Goal: Information Seeking & Learning: Learn about a topic

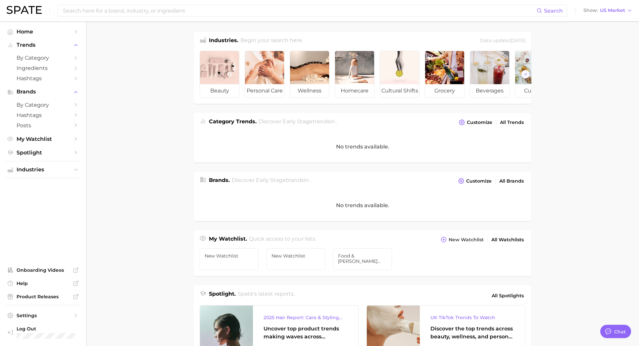
click at [252, 124] on span "Category Trends ." at bounding box center [233, 121] width 48 height 6
click at [265, 158] on div "No trends available." at bounding box center [363, 146] width 338 height 31
click at [261, 181] on span "Discover Early Stage brands in ." at bounding box center [272, 180] width 80 height 6
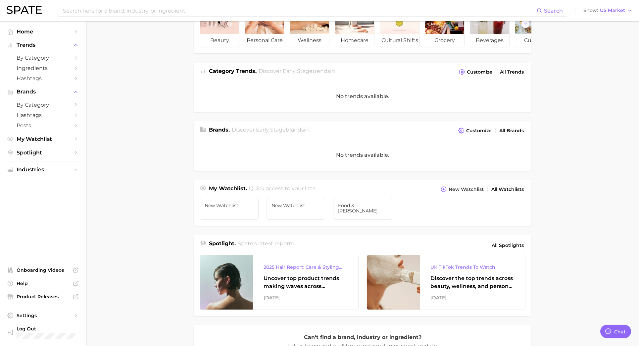
scroll to position [59, 0]
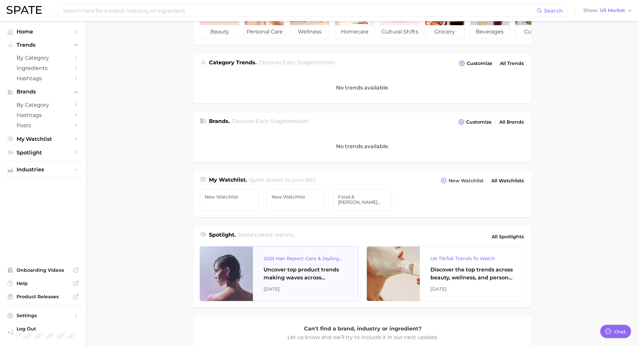
click at [282, 272] on div "Uncover top product trends making waves across platforms — along with key insig…" at bounding box center [306, 274] width 84 height 16
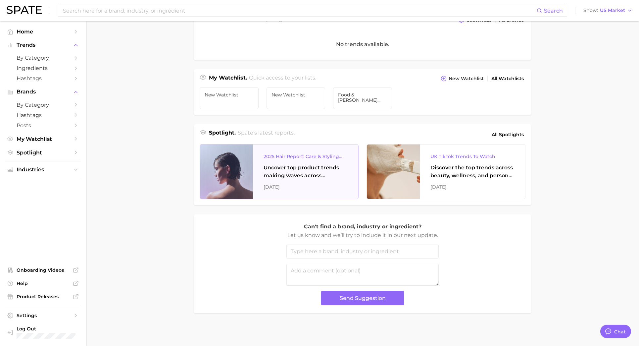
scroll to position [0, 0]
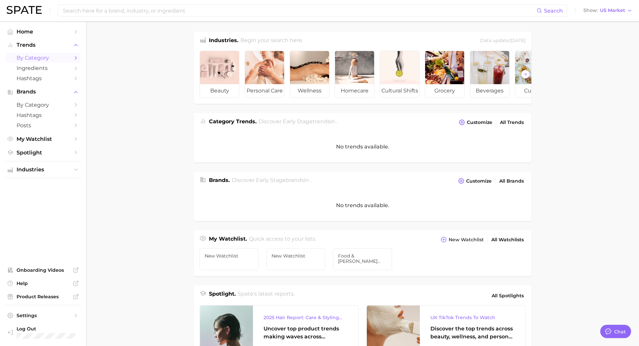
click at [46, 59] on span "by Category" at bounding box center [43, 58] width 53 height 6
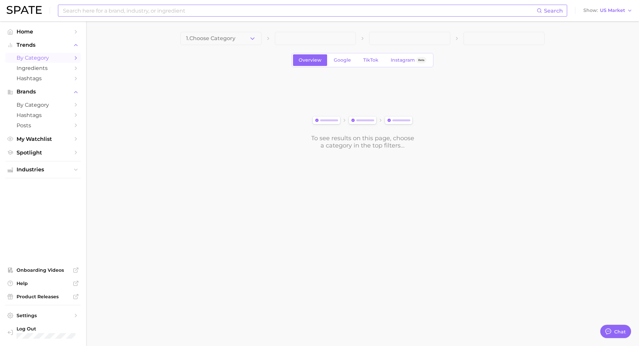
click at [105, 8] on input at bounding box center [299, 10] width 475 height 11
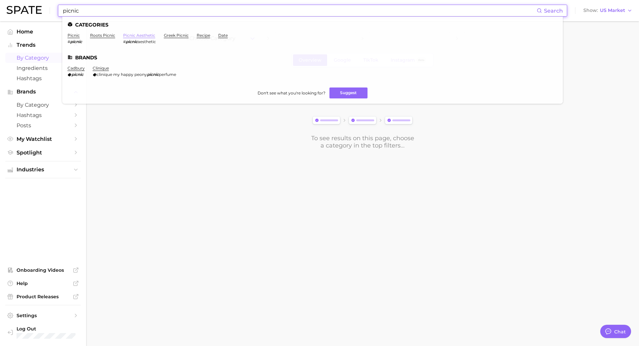
type input "picnic"
click at [137, 35] on link "picnic aesthetic" at bounding box center [139, 35] width 32 height 5
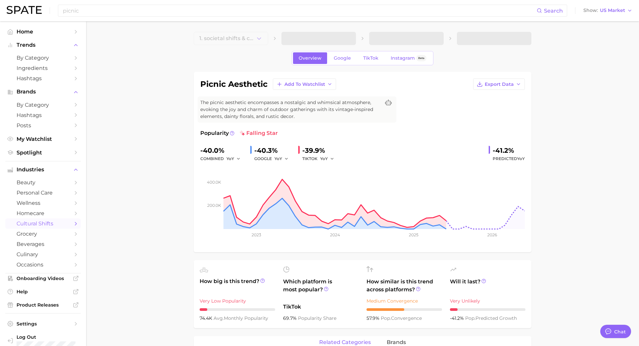
type textarea "x"
click at [366, 61] on link "TikTok" at bounding box center [371, 58] width 27 height 12
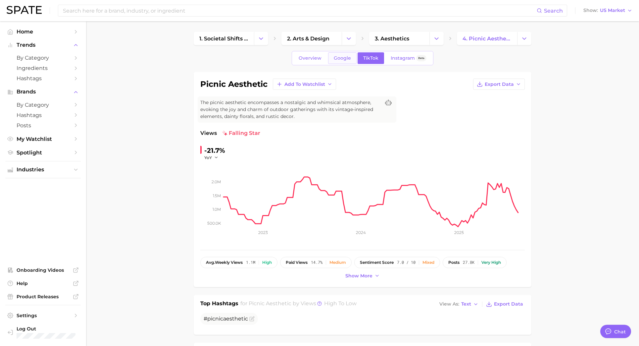
click at [344, 56] on span "Google" at bounding box center [342, 58] width 17 height 6
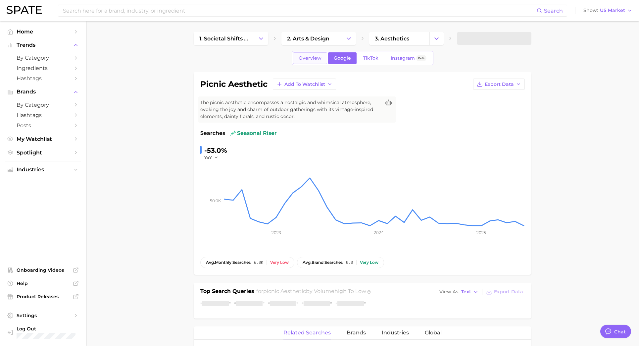
click at [303, 61] on span "Overview" at bounding box center [310, 58] width 23 height 6
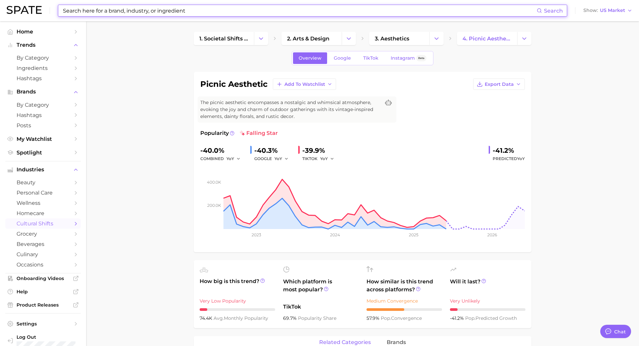
click at [176, 12] on input at bounding box center [299, 10] width 475 height 11
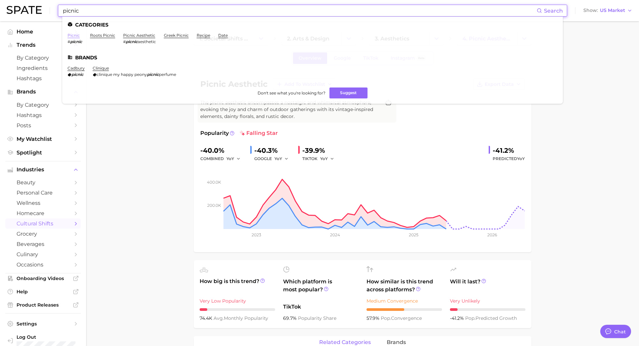
type input "picnic"
click at [76, 34] on link "picnic" at bounding box center [74, 35] width 12 height 5
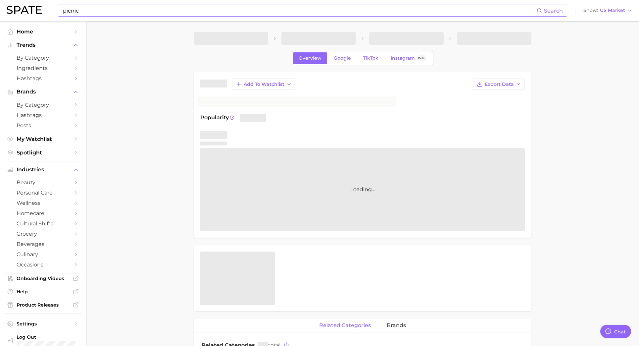
click at [76, 34] on icon "Sidebar" at bounding box center [76, 32] width 6 height 6
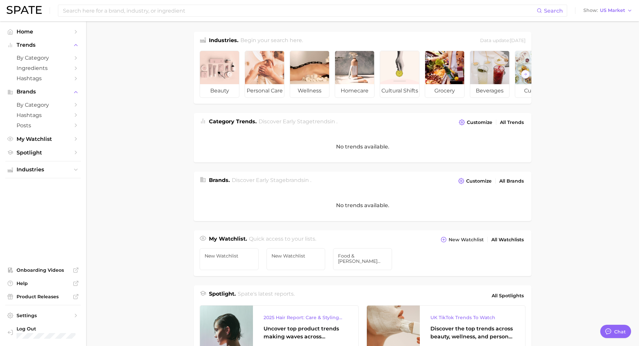
click at [141, 162] on main "Industries. Begin your search here. Data update: [DATE] beauty personal care we…" at bounding box center [362, 264] width 553 height 486
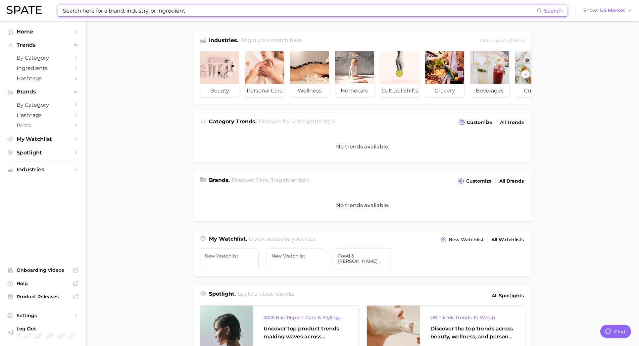
click at [127, 8] on input at bounding box center [299, 10] width 475 height 11
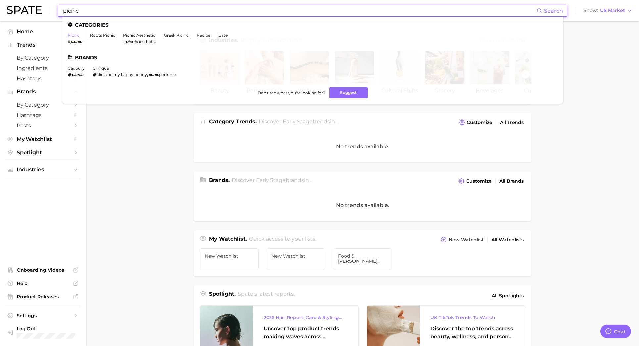
type input "picnic"
click at [74, 34] on link "picnic" at bounding box center [74, 35] width 12 height 5
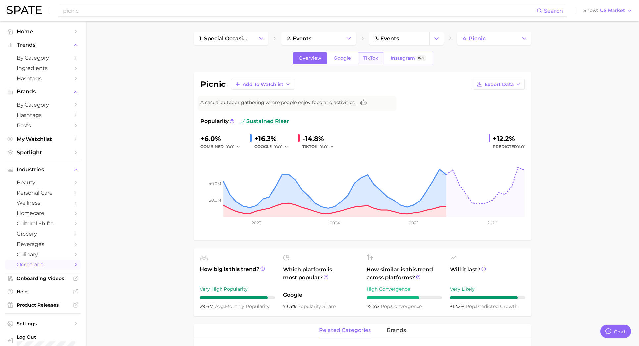
click at [374, 58] on span "TikTok" at bounding box center [370, 58] width 15 height 6
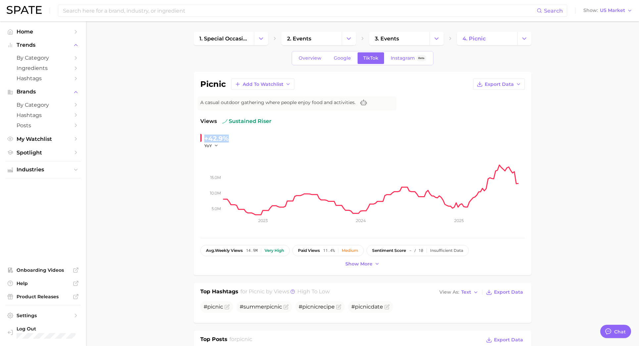
drag, startPoint x: 206, startPoint y: 139, endPoint x: 239, endPoint y: 138, distance: 32.8
click at [239, 138] on div "+42.9% YoY" at bounding box center [245, 140] width 90 height 15
copy div "+42.9%"
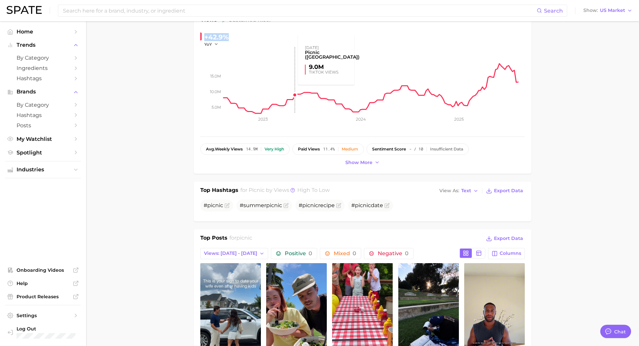
scroll to position [234, 0]
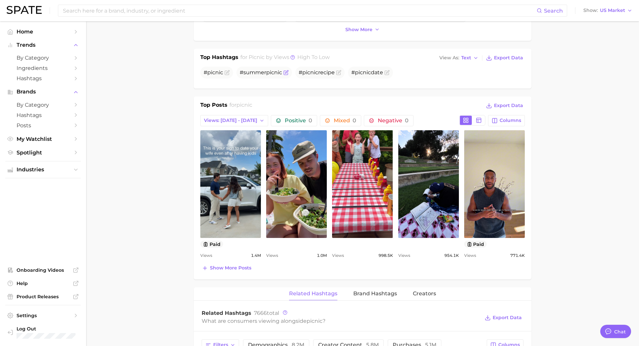
click at [262, 74] on span "#summer picnic" at bounding box center [261, 72] width 42 height 6
click at [164, 155] on main "1. special occasions 2. events 3. events 4. picnic Overview Google TikTok Insta…" at bounding box center [362, 273] width 553 height 972
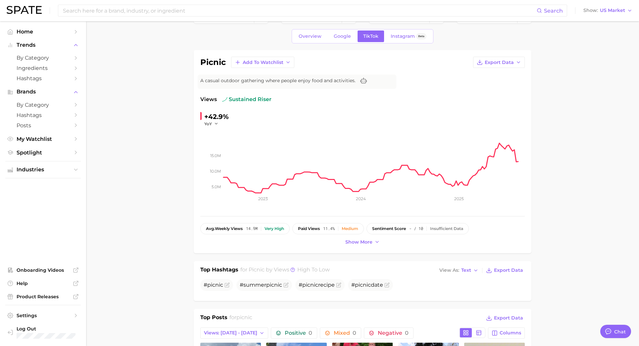
scroll to position [0, 0]
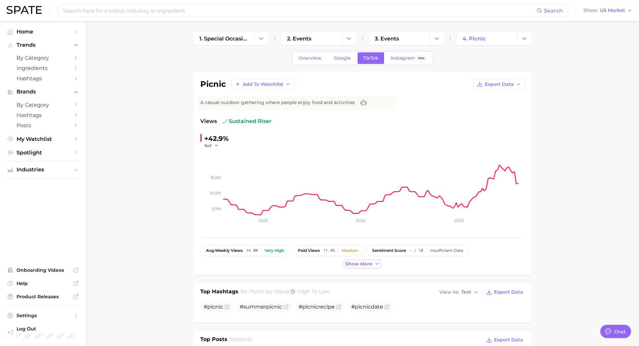
click at [346, 265] on span "Show more" at bounding box center [359, 264] width 27 height 6
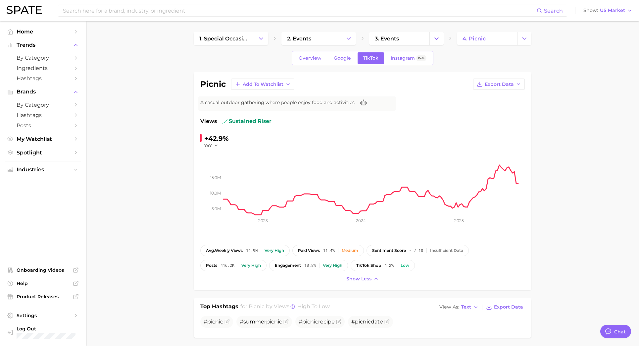
type textarea "x"
click at [222, 11] on input at bounding box center [299, 10] width 475 height 11
click at [334, 26] on button "Suggest" at bounding box center [343, 27] width 38 height 11
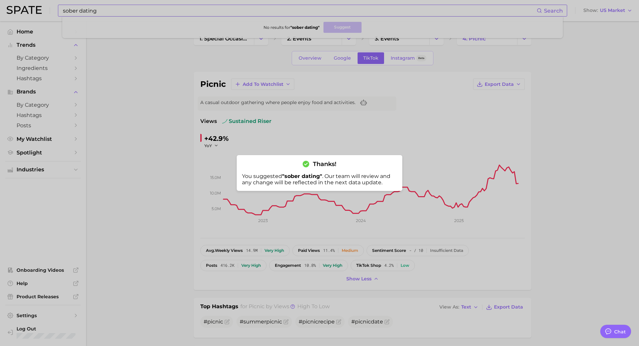
click at [102, 11] on div at bounding box center [319, 173] width 639 height 346
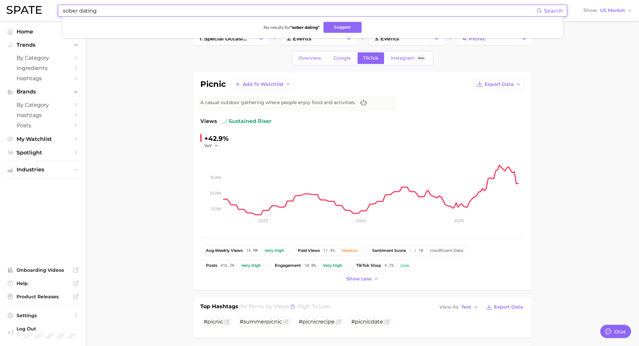
click at [78, 11] on input "sober dating" at bounding box center [299, 10] width 475 height 11
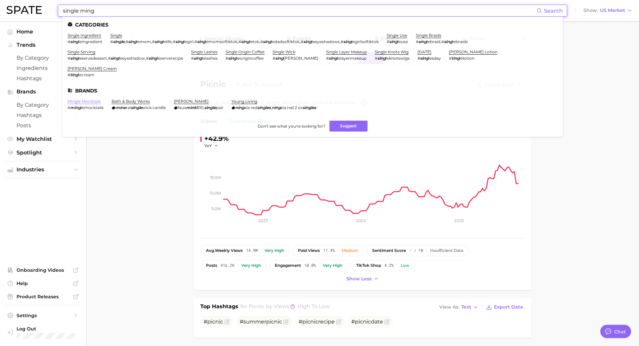
type input "single ming"
click at [75, 99] on link "mingle mocktails" at bounding box center [84, 101] width 33 height 5
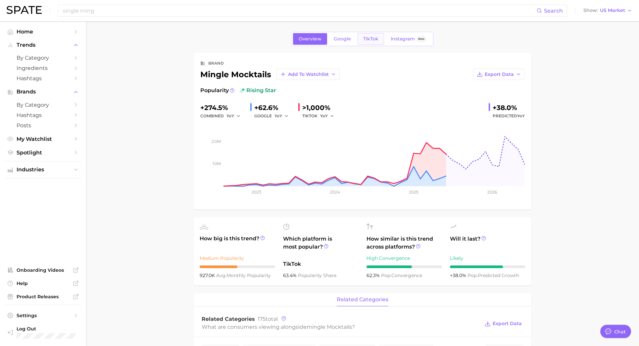
click at [370, 38] on span "TikTok" at bounding box center [370, 39] width 15 height 6
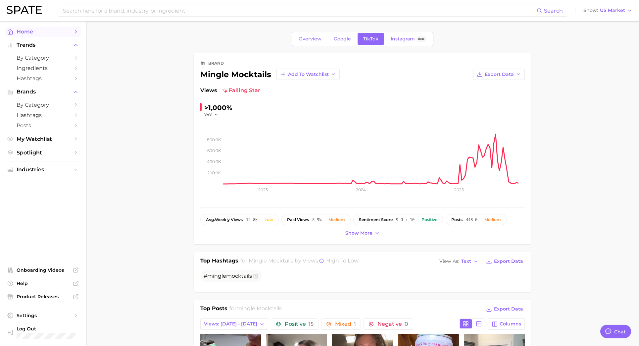
click at [41, 30] on span "Home" at bounding box center [43, 31] width 53 height 6
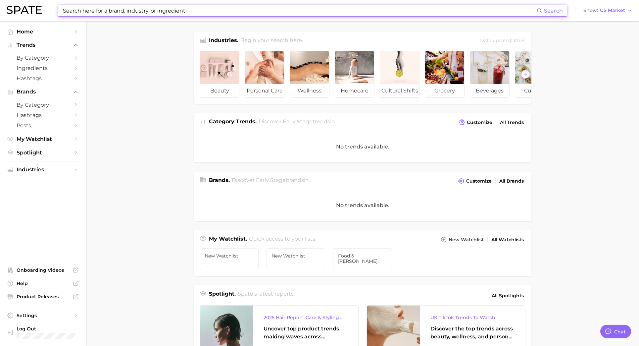
click at [168, 11] on input at bounding box center [299, 10] width 475 height 11
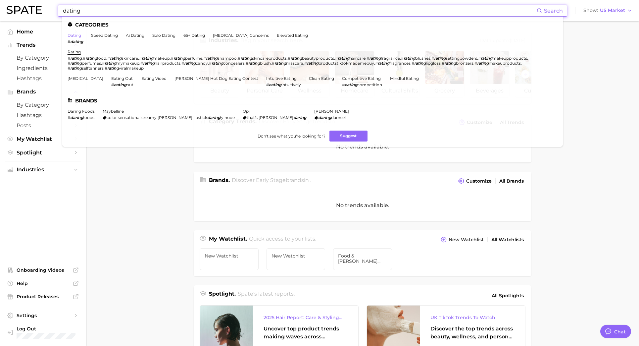
type input "dating"
click at [77, 37] on link "dating" at bounding box center [75, 35] width 14 height 5
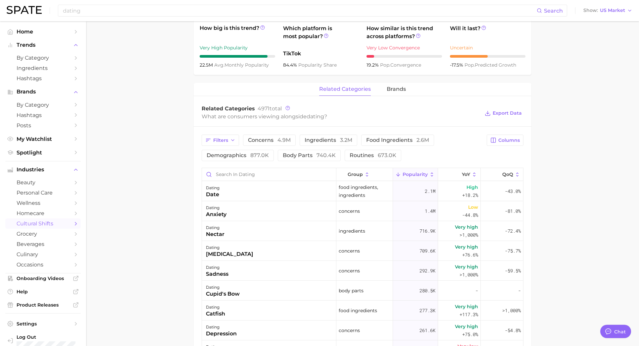
scroll to position [262, 0]
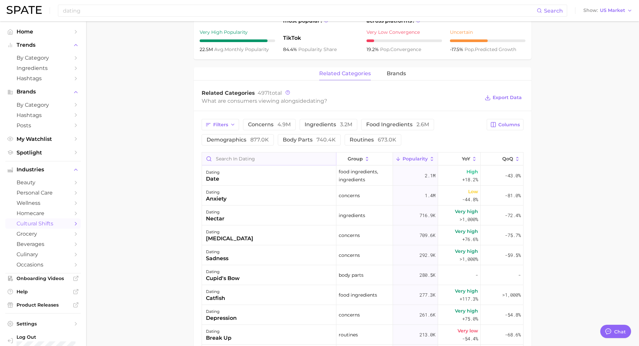
click at [253, 161] on input "Search in dating" at bounding box center [269, 158] width 134 height 13
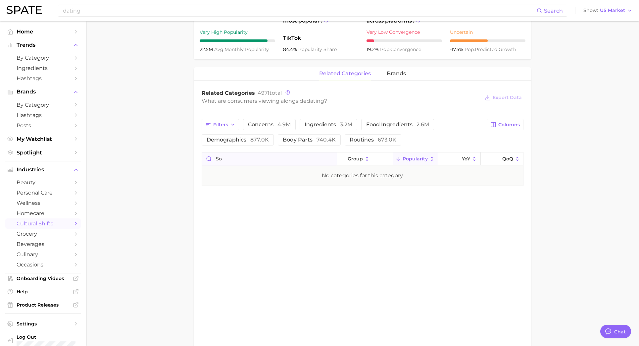
type input "s"
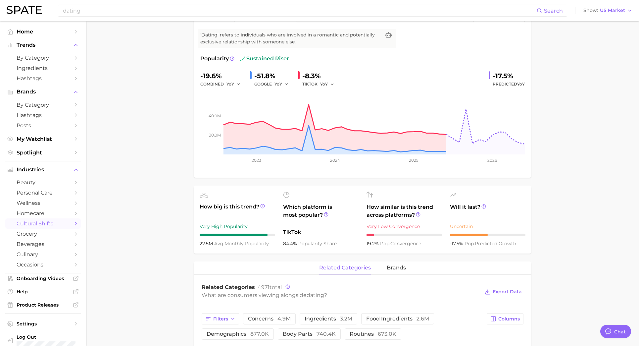
scroll to position [0, 0]
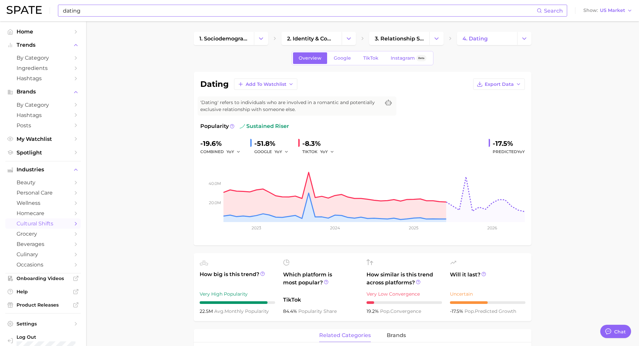
click at [155, 12] on input "dating" at bounding box center [299, 10] width 475 height 11
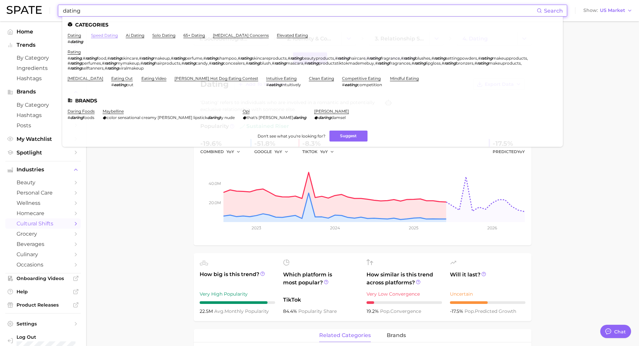
click at [95, 35] on link "speed dating" at bounding box center [104, 35] width 27 height 5
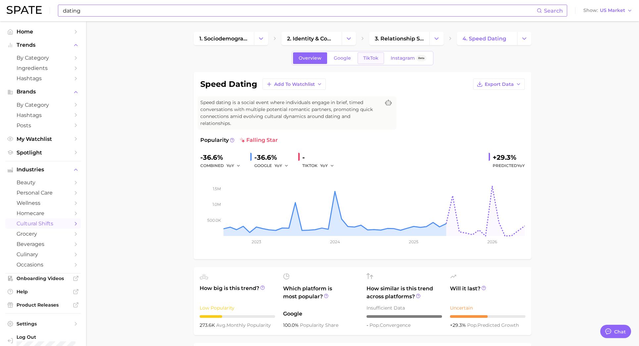
click at [377, 58] on span "TikTok" at bounding box center [370, 58] width 15 height 6
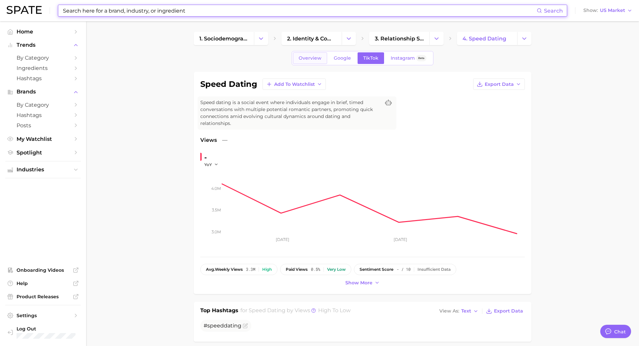
click at [311, 58] on span "Overview" at bounding box center [310, 58] width 23 height 6
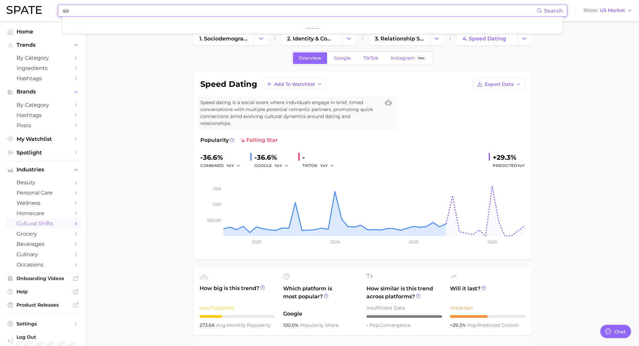
type input "s"
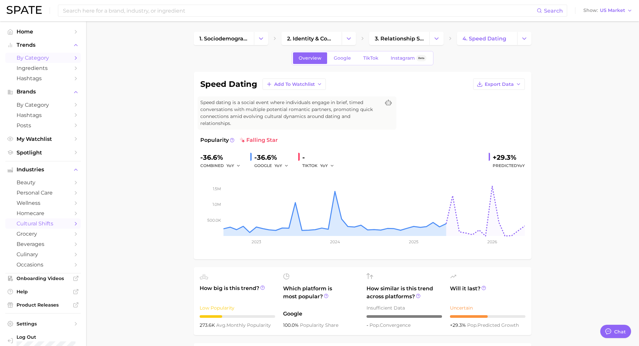
click at [39, 59] on span "by Category" at bounding box center [43, 58] width 53 height 6
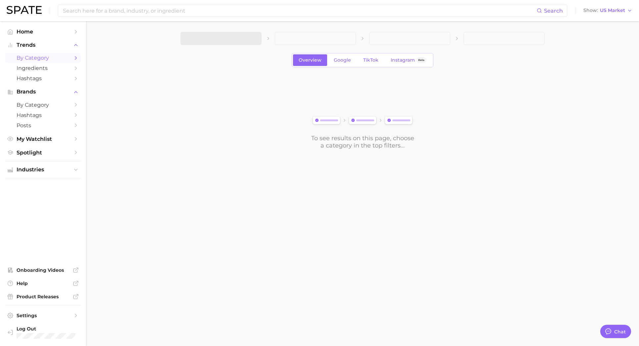
click at [220, 95] on div "To see results on this page, choose a category in the top filters..." at bounding box center [363, 112] width 364 height 74
click at [236, 40] on span "1. Choose Category" at bounding box center [210, 38] width 49 height 6
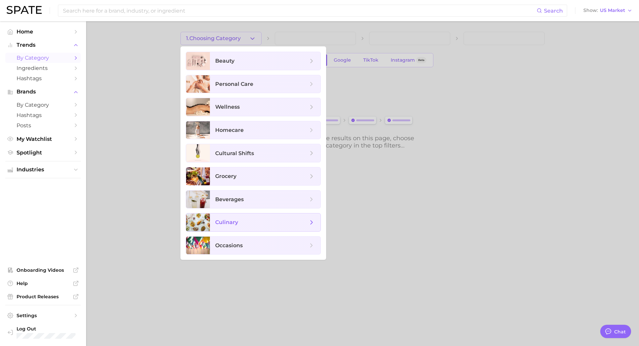
click at [231, 225] on span "culinary" at bounding box center [226, 222] width 23 height 6
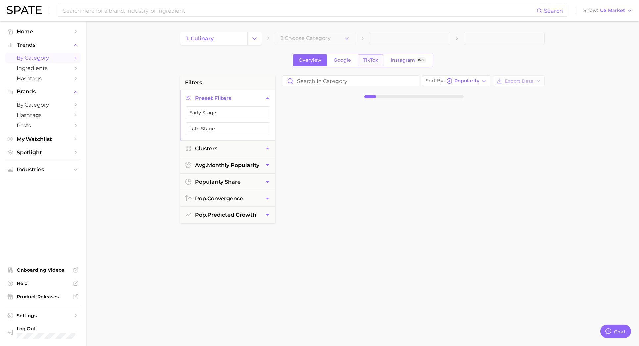
click at [370, 62] on span "TikTok" at bounding box center [370, 60] width 15 height 6
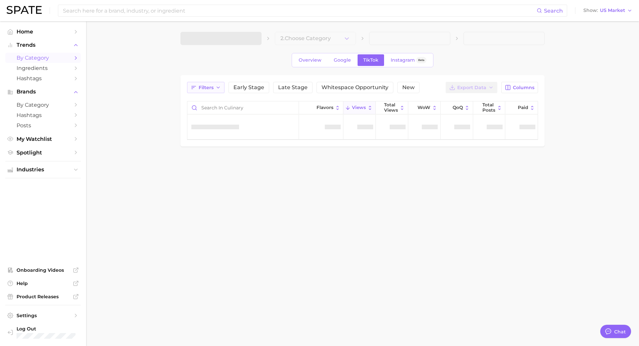
click at [212, 90] on span "Filters" at bounding box center [206, 88] width 15 height 6
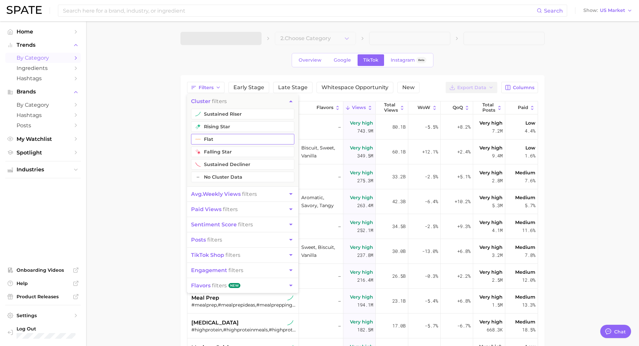
click at [215, 138] on button "flat" at bounding box center [242, 139] width 103 height 11
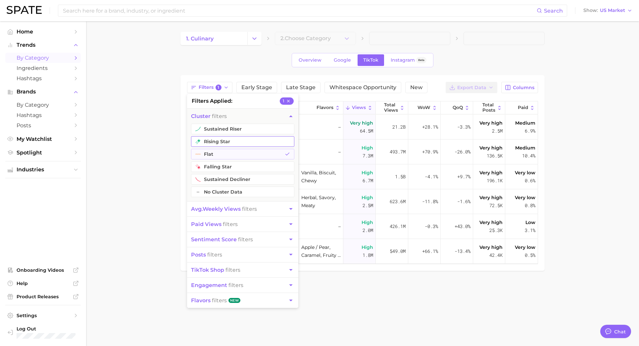
click at [217, 141] on button "rising star" at bounding box center [242, 141] width 103 height 11
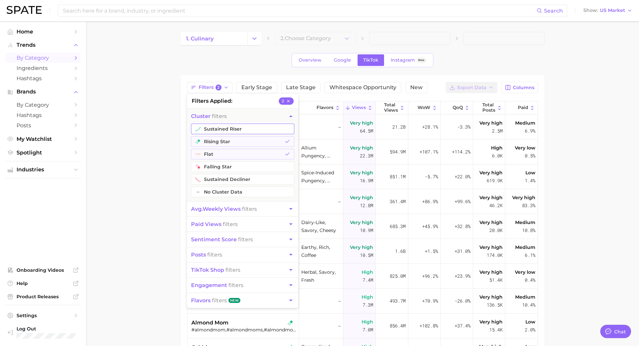
click at [217, 128] on button "sustained riser" at bounding box center [242, 129] width 103 height 11
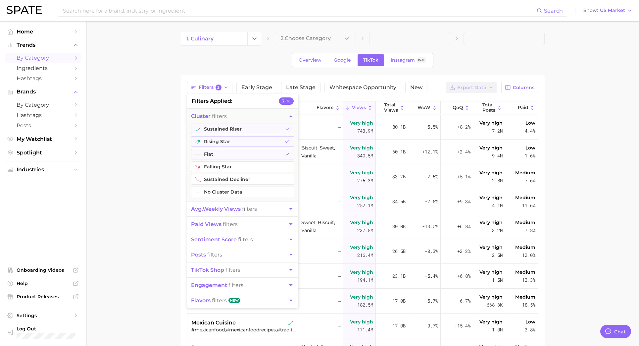
click at [218, 210] on span "avg. weekly views" at bounding box center [216, 209] width 50 height 6
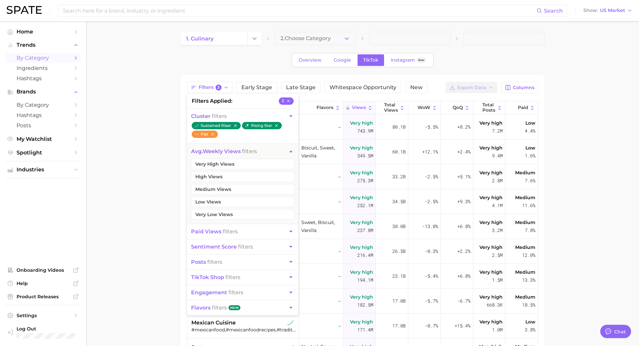
click at [218, 234] on span "paid views" at bounding box center [206, 231] width 30 height 6
click at [214, 264] on span "posts filters" at bounding box center [206, 262] width 31 height 6
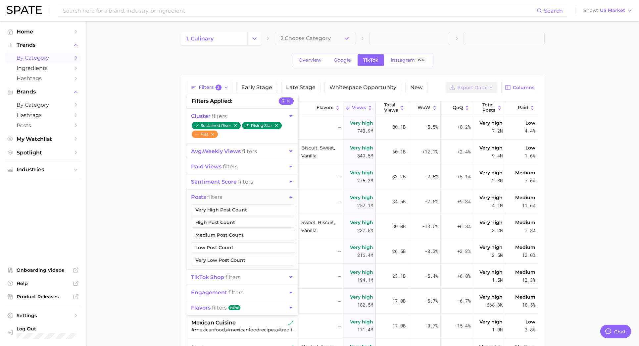
click at [219, 230] on button "Medium Post Count" at bounding box center [242, 235] width 103 height 11
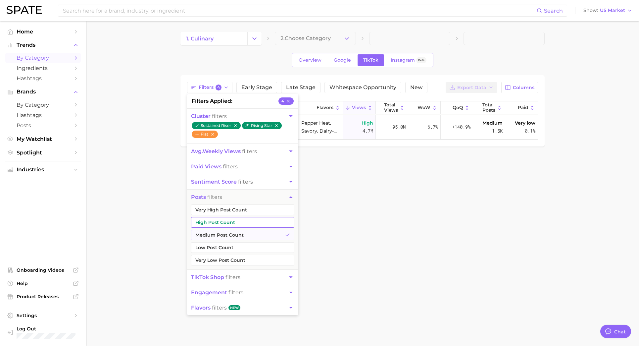
click at [219, 222] on button "High Post Count" at bounding box center [242, 222] width 103 height 11
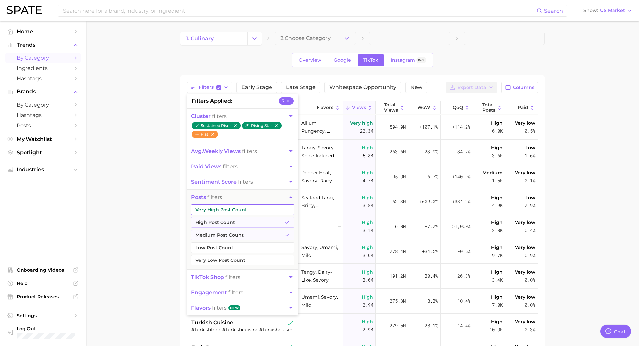
click at [219, 208] on button "Very High Post Count" at bounding box center [242, 209] width 103 height 11
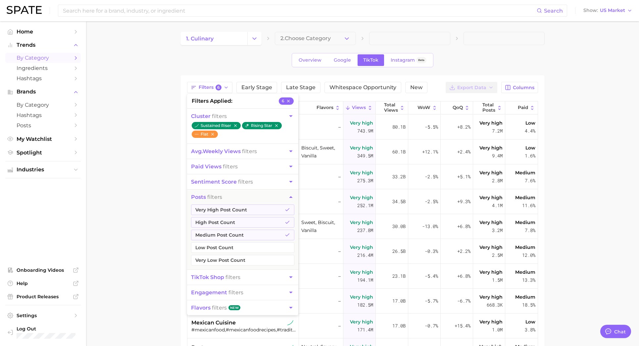
click at [159, 176] on main "1. culinary 2. Choose Category Overview Google TikTok Instagram Beta Filters 6 …" at bounding box center [362, 253] width 553 height 465
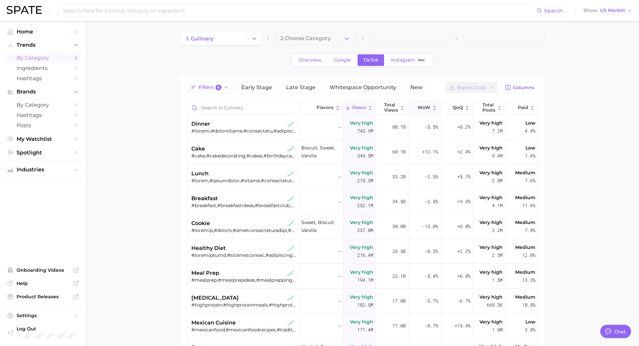
click at [417, 108] on button "WoW" at bounding box center [425, 107] width 32 height 13
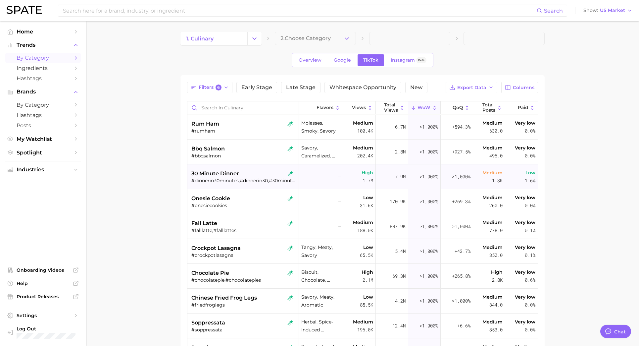
click at [258, 170] on div "30 minute dinner" at bounding box center [244, 174] width 105 height 8
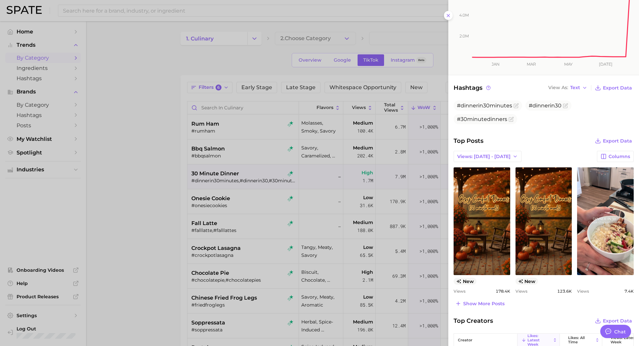
scroll to position [245, 0]
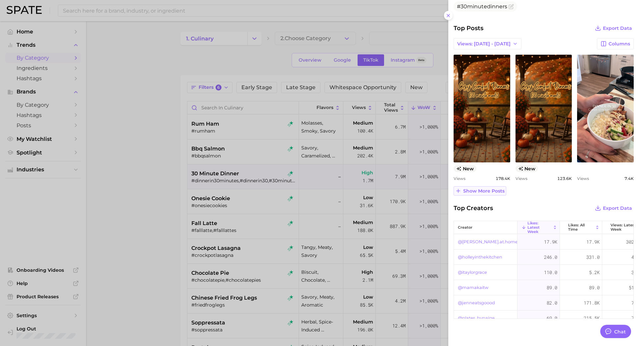
click at [483, 191] on span "Show more posts" at bounding box center [484, 191] width 41 height 6
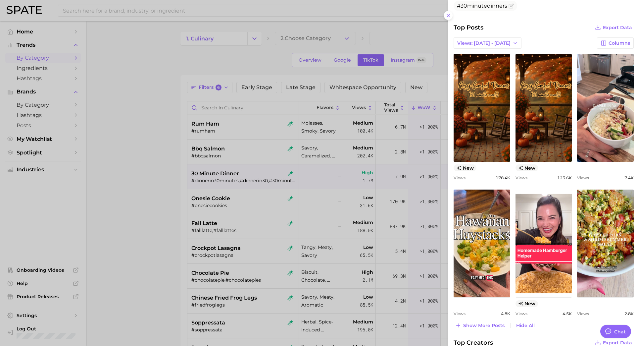
scroll to position [251, 0]
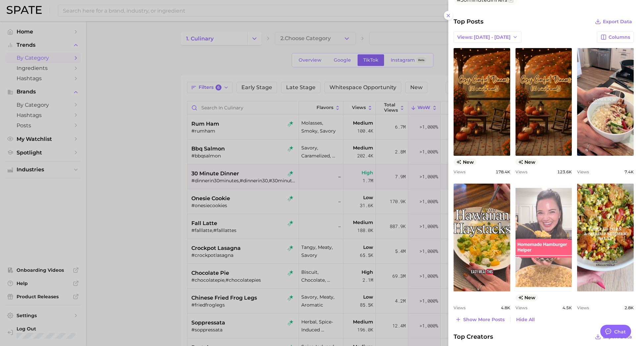
click at [538, 228] on link "view post on TikTok" at bounding box center [544, 238] width 57 height 108
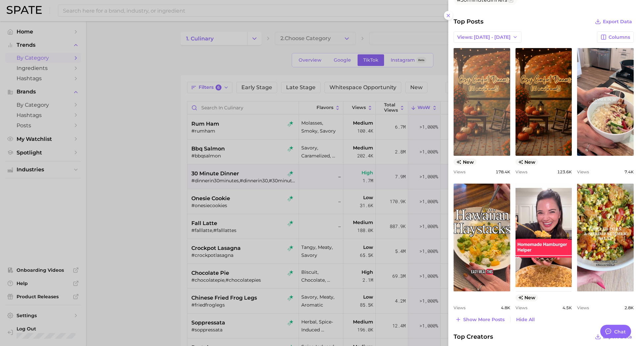
click at [479, 105] on link "view post on TikTok" at bounding box center [482, 102] width 57 height 108
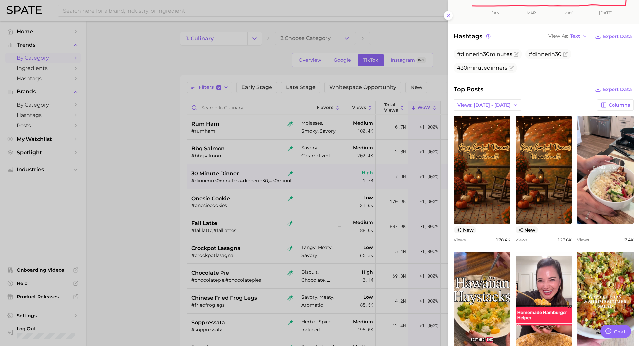
scroll to position [0, 0]
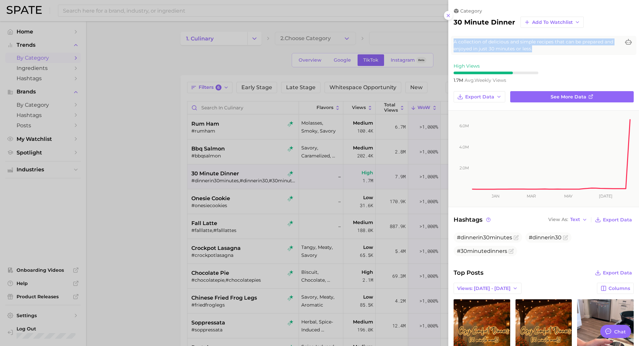
drag, startPoint x: 535, startPoint y: 48, endPoint x: 454, endPoint y: 41, distance: 80.8
click at [454, 41] on span "A collection of delicious and simple recipes that can be prepared and enjoyed i…" at bounding box center [537, 45] width 167 height 14
copy span "A collection of delicious and simple recipes that can be prepared and enjoyed i…"
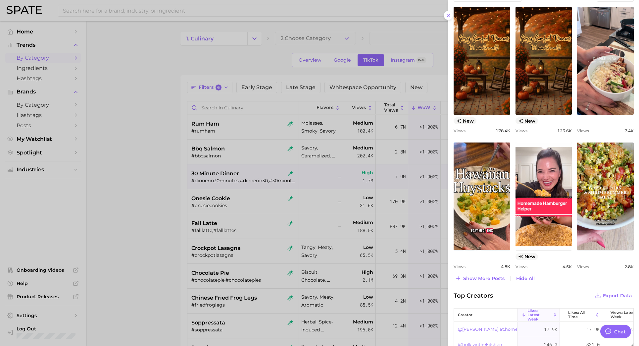
scroll to position [302, 0]
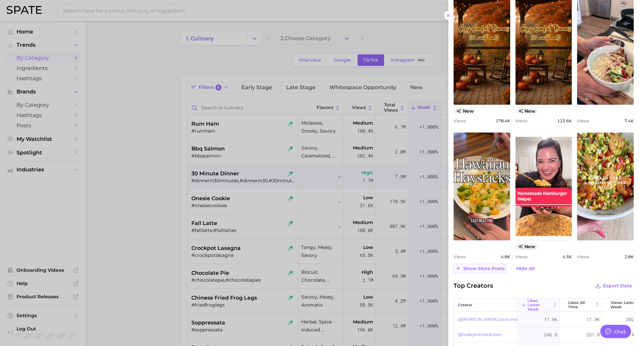
click at [486, 267] on span "Show more posts" at bounding box center [484, 269] width 41 height 6
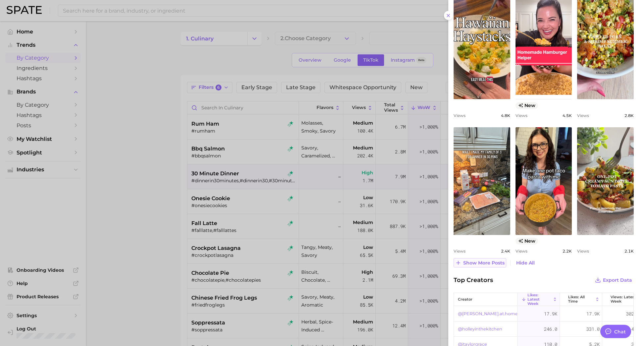
scroll to position [448, 0]
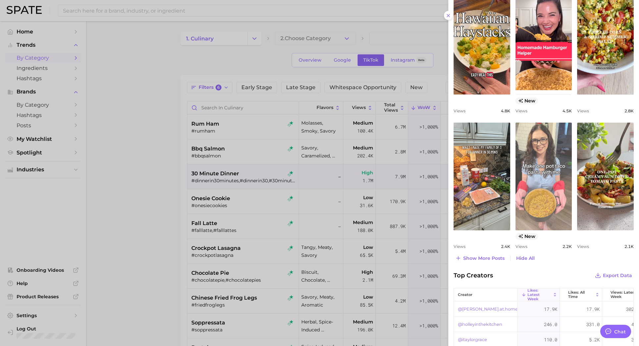
click at [546, 175] on link "view post on TikTok" at bounding box center [544, 177] width 57 height 108
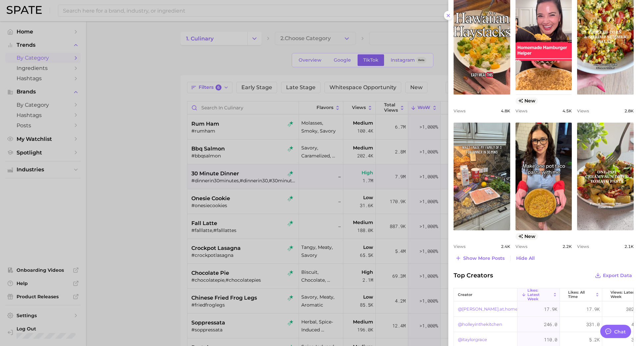
type textarea "x"
